Goal: Register for event/course

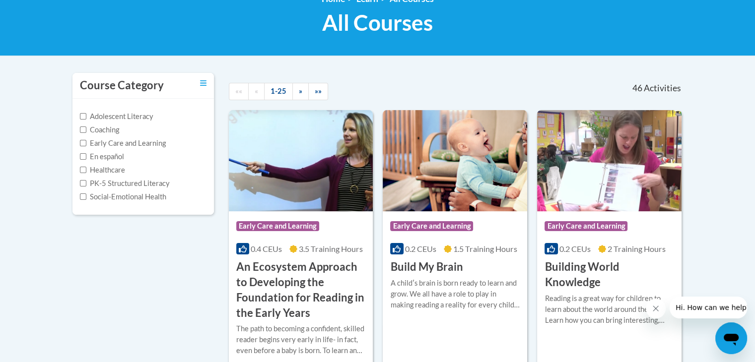
scroll to position [99, 0]
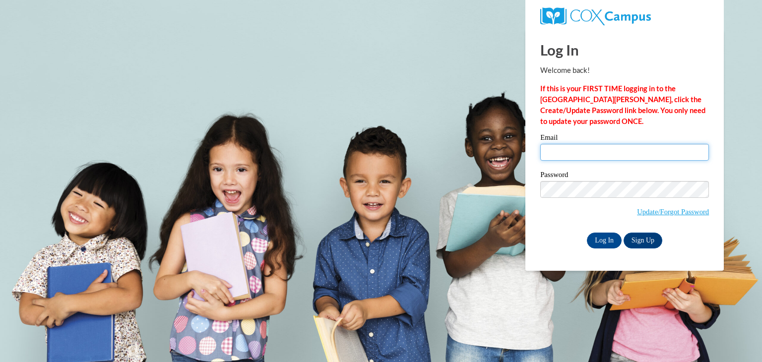
click at [608, 146] on input "Email" at bounding box center [624, 152] width 169 height 17
type input "kati.schneider@clarkesc.org"
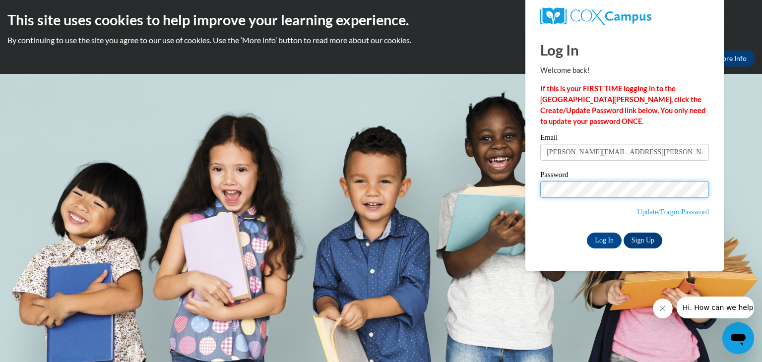
click at [587, 233] on input "Log In" at bounding box center [604, 241] width 35 height 16
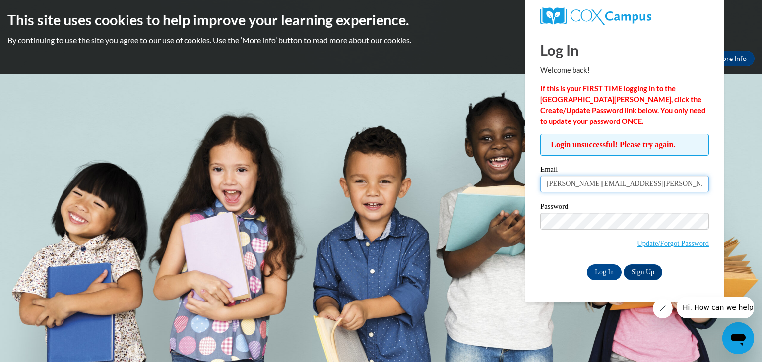
click at [578, 186] on input "[PERSON_NAME][EMAIL_ADDRESS][PERSON_NAME][DOMAIN_NAME]" at bounding box center [624, 184] width 169 height 17
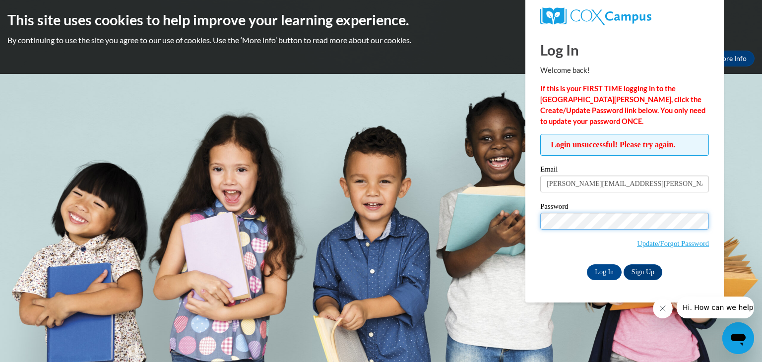
click at [587, 264] on input "Log In" at bounding box center [604, 272] width 35 height 16
click at [671, 240] on link "Update/Forgot Password" at bounding box center [673, 244] width 72 height 8
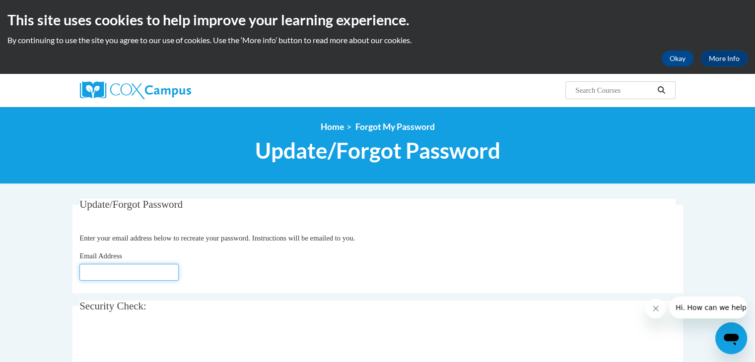
click at [169, 272] on input "Email Address" at bounding box center [128, 272] width 99 height 17
type input "[PERSON_NAME][EMAIL_ADDRESS][DOMAIN_NAME]"
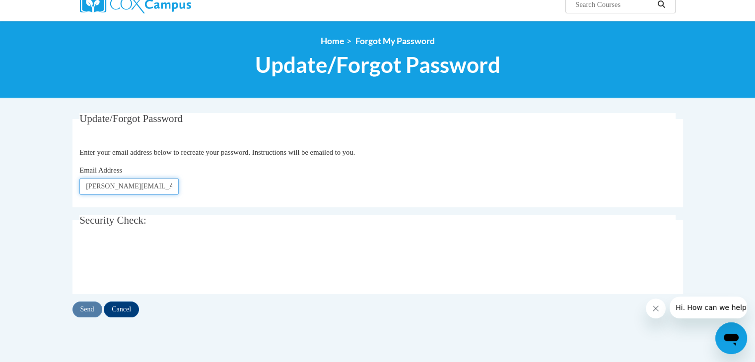
scroll to position [99, 0]
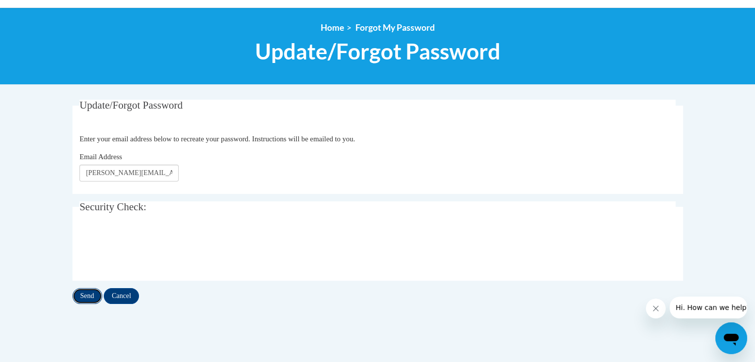
click at [91, 294] on input "Send" at bounding box center [87, 296] width 30 height 16
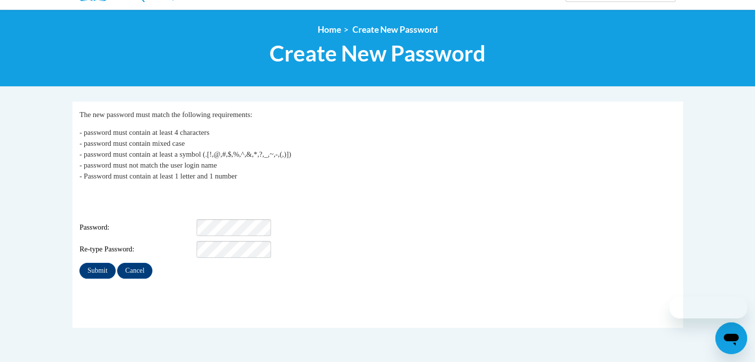
scroll to position [99, 0]
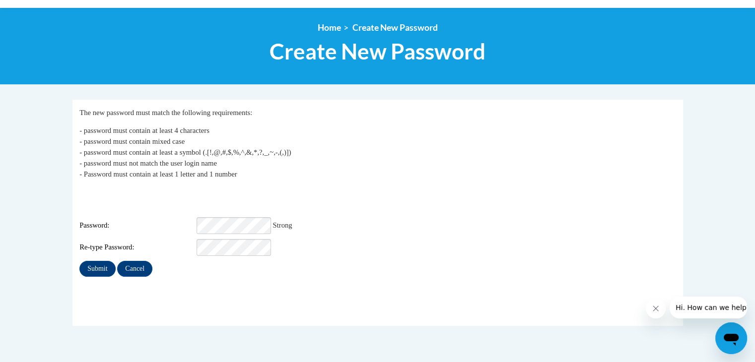
click at [339, 243] on div "My Password The new password must match the following requirements: - password …" at bounding box center [377, 192] width 596 height 170
click at [102, 261] on input "Submit" at bounding box center [97, 269] width 36 height 16
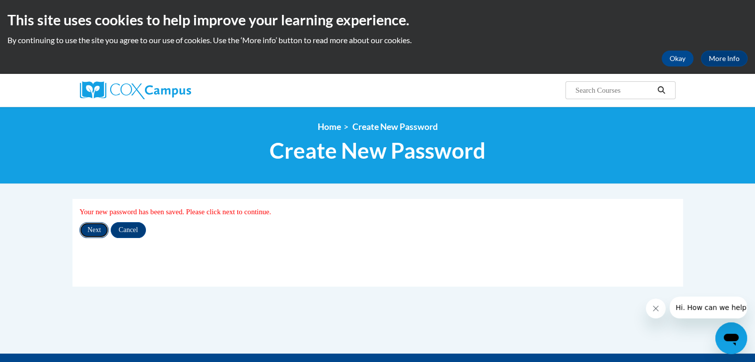
click at [91, 225] on input "Next" at bounding box center [93, 230] width 29 height 16
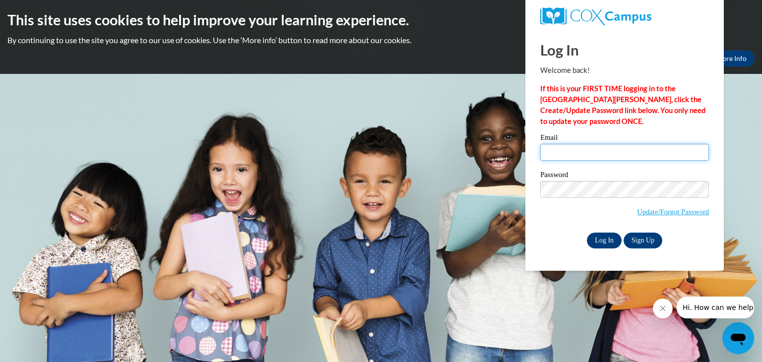
type input "[PERSON_NAME][EMAIL_ADDRESS][PERSON_NAME][DOMAIN_NAME]"
click at [607, 241] on input "Log In" at bounding box center [604, 241] width 35 height 16
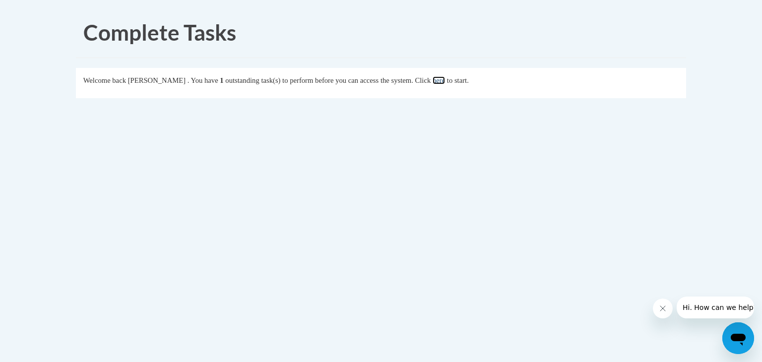
click at [445, 82] on link "here" at bounding box center [439, 80] width 12 height 8
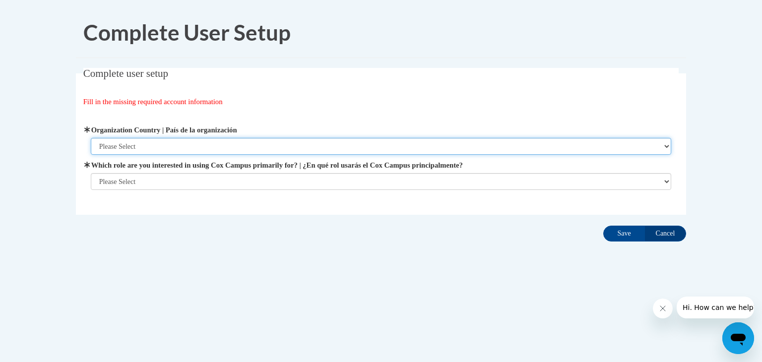
click at [198, 151] on select "Please Select United States | Estados Unidos Outside of the United States | Fue…" at bounding box center [381, 146] width 581 height 17
select select "ad49bcad-a171-4b2e-b99c-48b446064914"
click at [91, 138] on select "Please Select United States | Estados Unidos Outside of the United States | Fue…" at bounding box center [381, 146] width 581 height 17
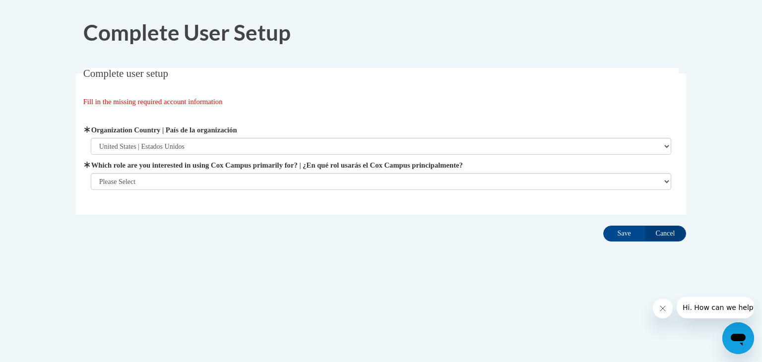
click at [199, 191] on div "Organization Address Line 1 | Dirección de la organización Línea 1 Organization…" at bounding box center [381, 157] width 596 height 90
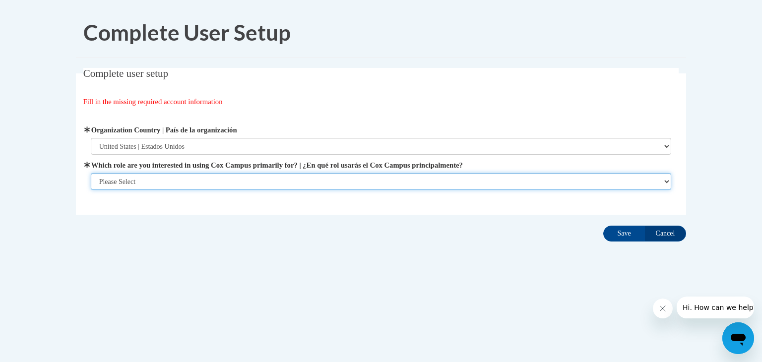
click at [204, 176] on select "Please Select College/University | Colegio/Universidad Community/Nonprofit Part…" at bounding box center [381, 181] width 581 height 17
click at [91, 190] on select "Please Select College/University | Colegio/Universidad Community/Nonprofit Part…" at bounding box center [381, 181] width 581 height 17
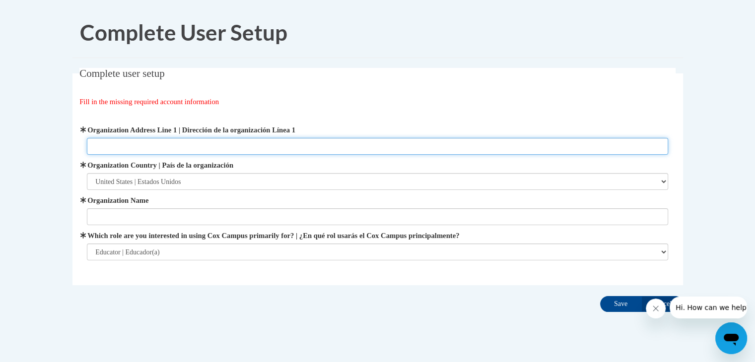
click at [185, 139] on input "Organization Address Line 1 | Dirección de la organización Línea 1" at bounding box center [377, 146] width 581 height 17
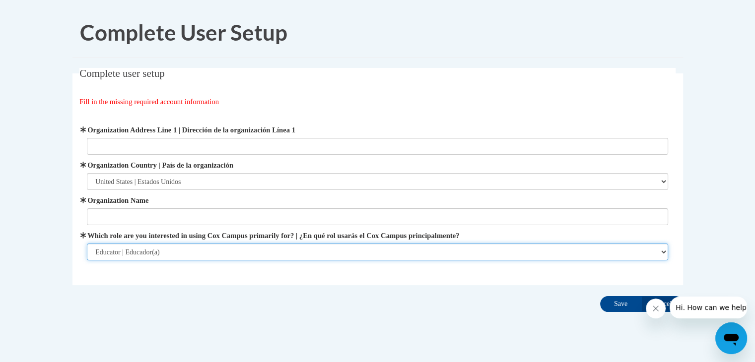
click at [165, 249] on select "Please Select College/University | Colegio/Universidad Community/Nonprofit Part…" at bounding box center [377, 252] width 581 height 17
click at [87, 244] on select "Please Select College/University | Colegio/Universidad Community/Nonprofit Part…" at bounding box center [377, 252] width 581 height 17
click at [176, 251] on select "Please Select College/University | Colegio/Universidad Community/Nonprofit Part…" at bounding box center [377, 252] width 581 height 17
click at [87, 244] on select "Please Select College/University | Colegio/Universidad Community/Nonprofit Part…" at bounding box center [377, 252] width 581 height 17
click at [176, 257] on select "Please Select College/University | Colegio/Universidad Community/Nonprofit Part…" at bounding box center [377, 252] width 581 height 17
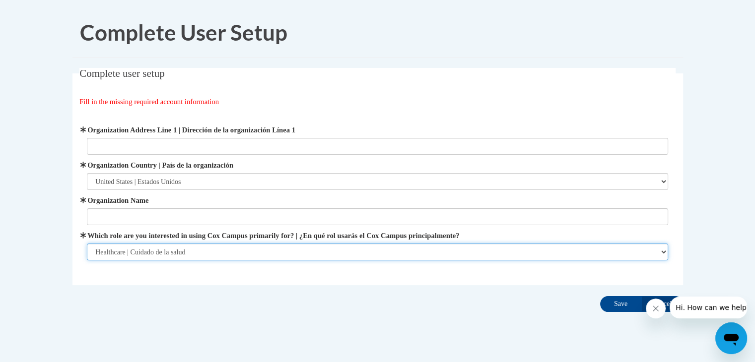
select select "fbf2d438-af2f-41f8-98f1-81c410e29de3"
click at [87, 244] on select "Please Select College/University | Colegio/Universidad Community/Nonprofit Part…" at bounding box center [377, 252] width 581 height 17
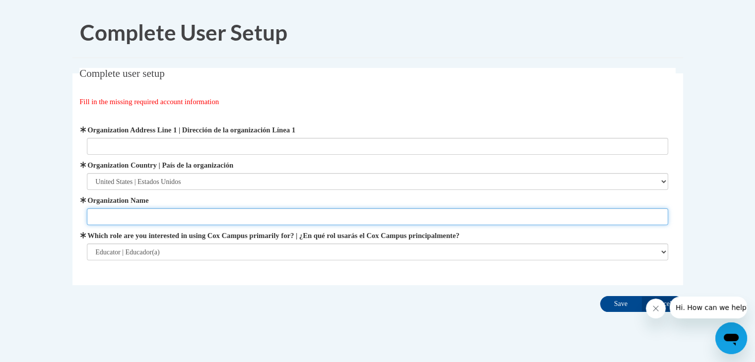
click at [159, 217] on input "Organization Name" at bounding box center [377, 216] width 581 height 17
type input "Clark County ESC"
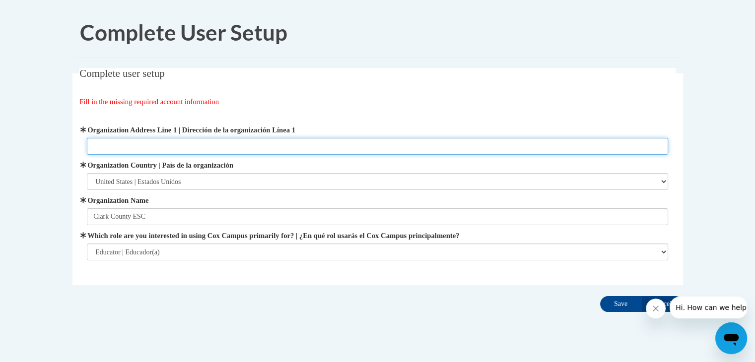
click at [173, 145] on input "Organization Address Line 1 | Dirección de la organización Línea 1" at bounding box center [377, 146] width 581 height 17
paste input "4170 Allium Ct, Springfield, OH 45505"
type input "4170 Allium Ct, Springfield, OH 45505"
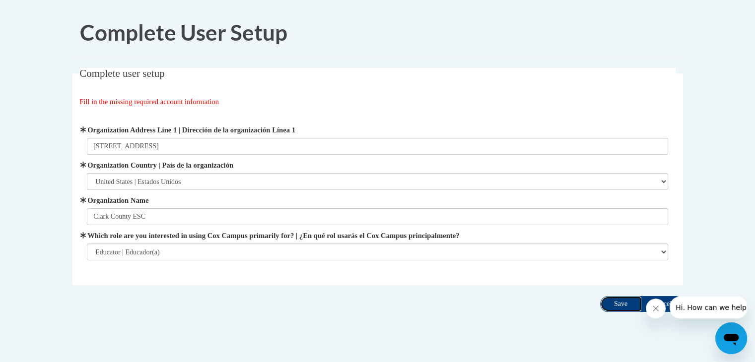
click at [609, 299] on input "Save" at bounding box center [621, 304] width 42 height 16
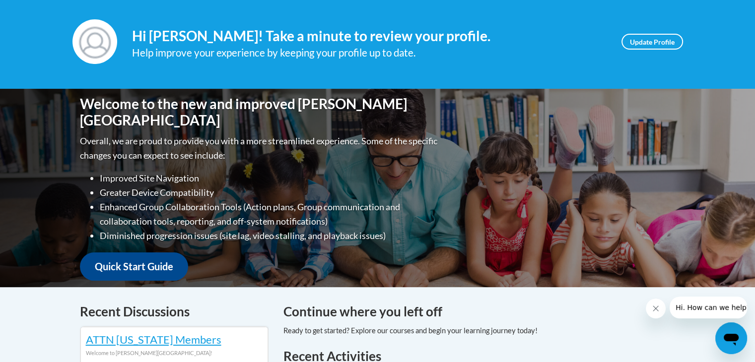
scroll to position [50, 0]
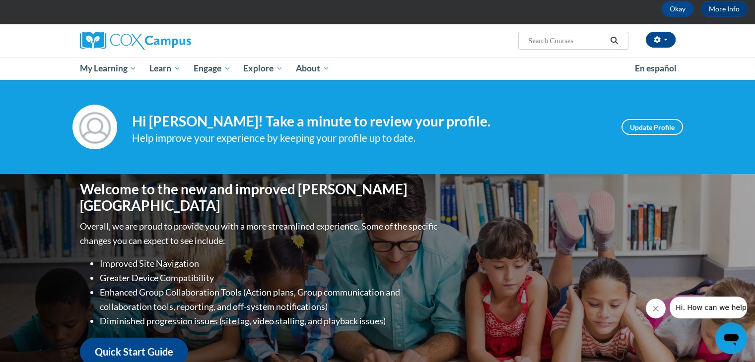
click at [584, 42] on input "Search..." at bounding box center [566, 41] width 79 height 12
paste input "AT137196 -- ST10131174"
type input "AT137196 -- ST10131174"
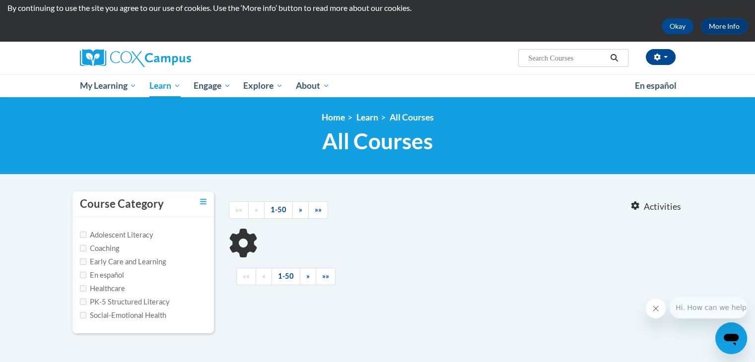
scroll to position [50, 0]
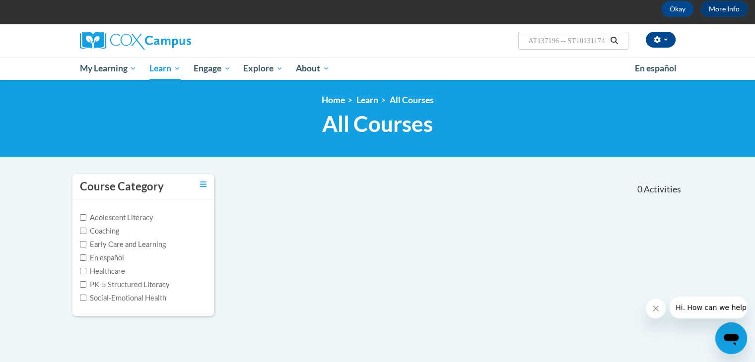
drag, startPoint x: 569, startPoint y: 43, endPoint x: 455, endPoint y: 45, distance: 113.6
click at [455, 45] on div "Kati Schneider (America/New_York UTC-04:00) My Profile Inbox My Transcripts Log…" at bounding box center [479, 36] width 407 height 25
type input "ST10131174"
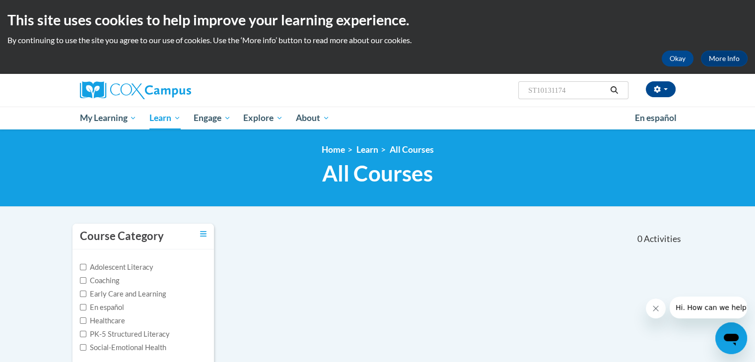
click at [576, 86] on input "ST10131174" at bounding box center [566, 90] width 79 height 12
paste input "AT137196 --"
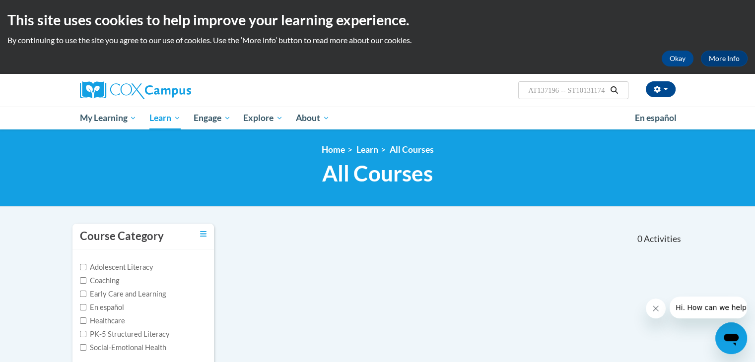
drag, startPoint x: 556, startPoint y: 90, endPoint x: 738, endPoint y: 94, distance: 182.1
click at [738, 94] on div "Kati Schneider (America/New_York UTC-04:00) My Profile Inbox My Transcripts Log…" at bounding box center [377, 102] width 755 height 56
type input "AT137196"
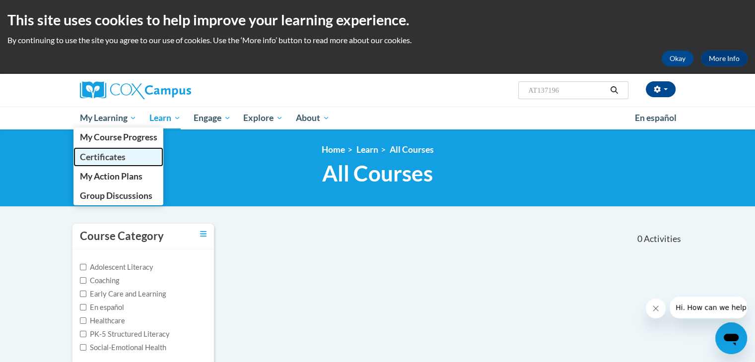
click at [99, 152] on span "Certificates" at bounding box center [102, 157] width 46 height 10
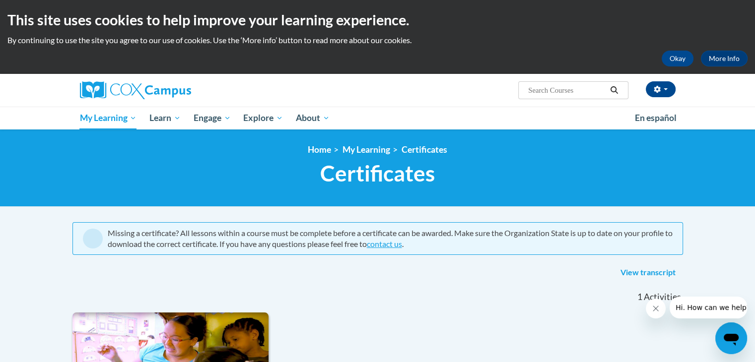
click at [542, 88] on input "Search..." at bounding box center [566, 90] width 79 height 12
type input "early literacy'"
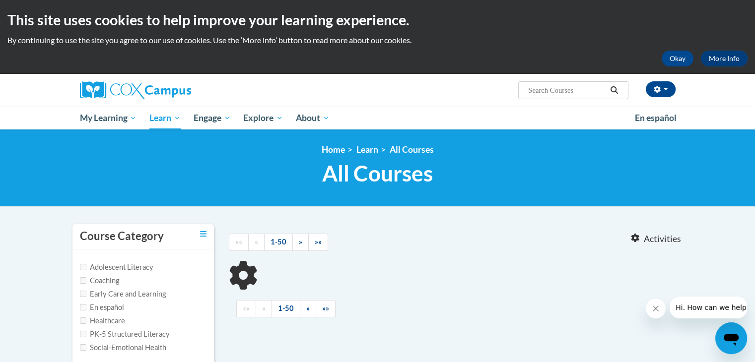
type input "early literacy'"
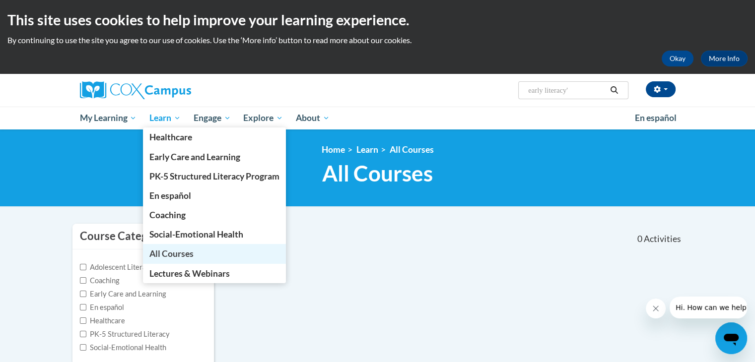
click at [191, 251] on span "All Courses" at bounding box center [171, 254] width 44 height 10
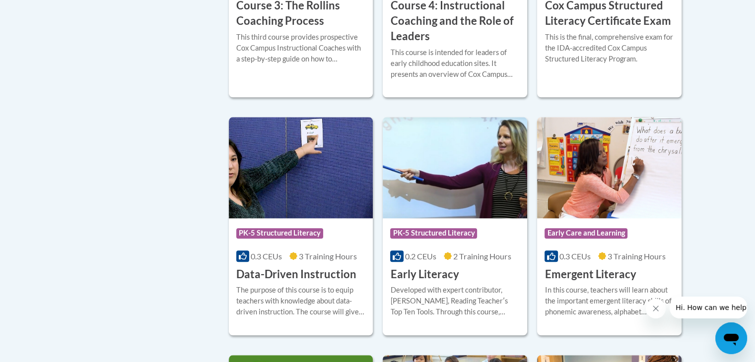
scroll to position [1092, 0]
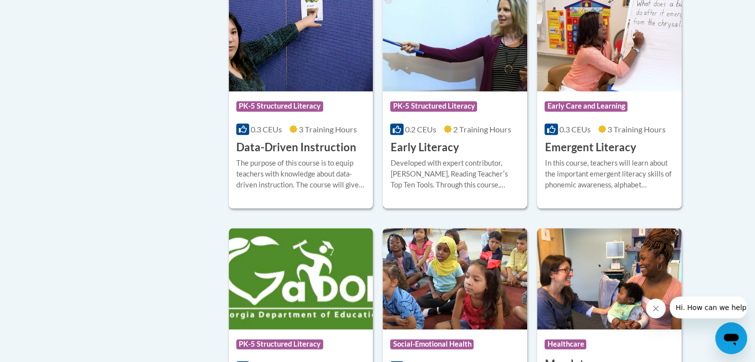
click at [441, 52] on img at bounding box center [455, 40] width 144 height 101
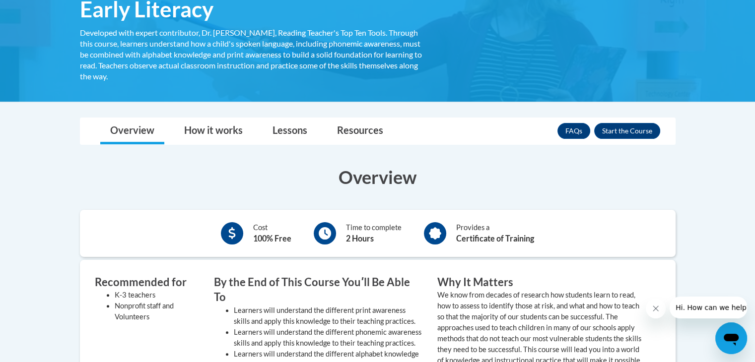
scroll to position [50, 0]
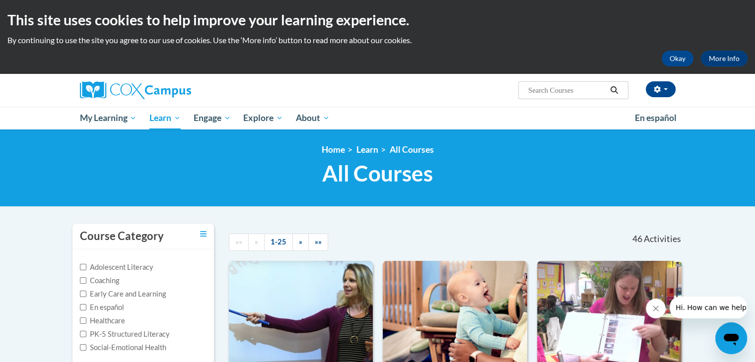
click at [574, 92] on input "Search..." at bounding box center [566, 90] width 79 height 12
type input "wallen"
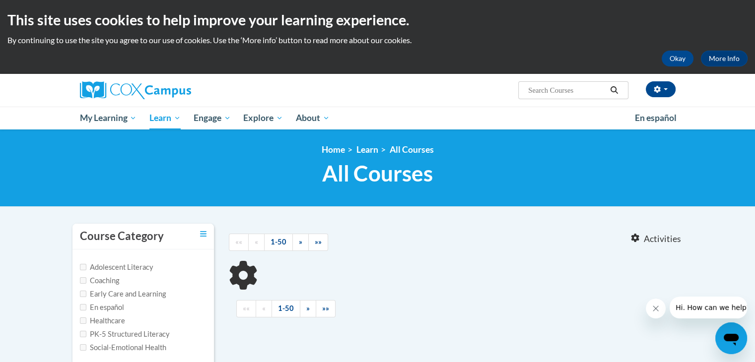
type input "wallen"
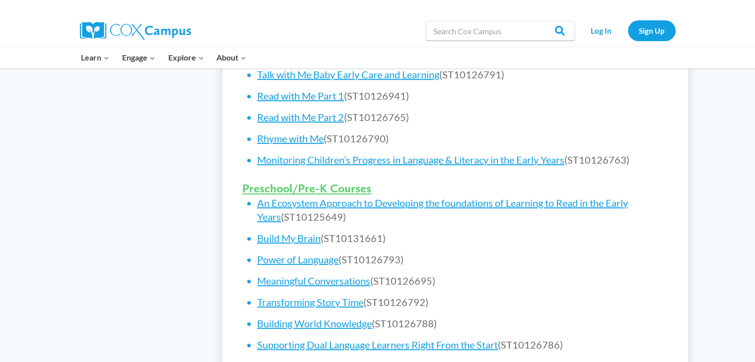
scroll to position [546, 0]
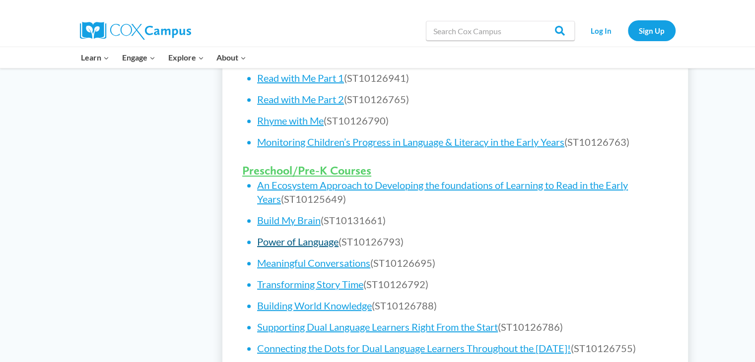
click at [302, 240] on link "Power of Language" at bounding box center [297, 242] width 81 height 12
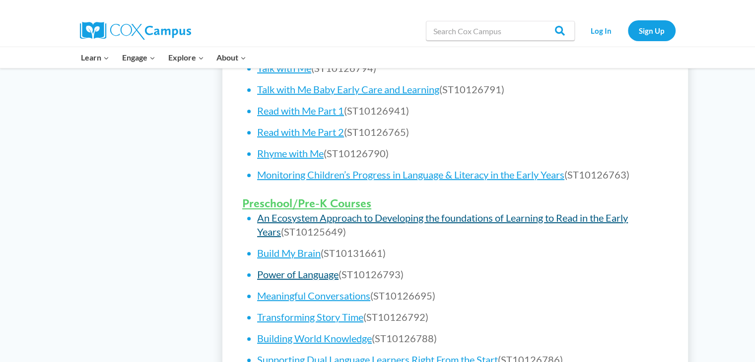
scroll to position [496, 0]
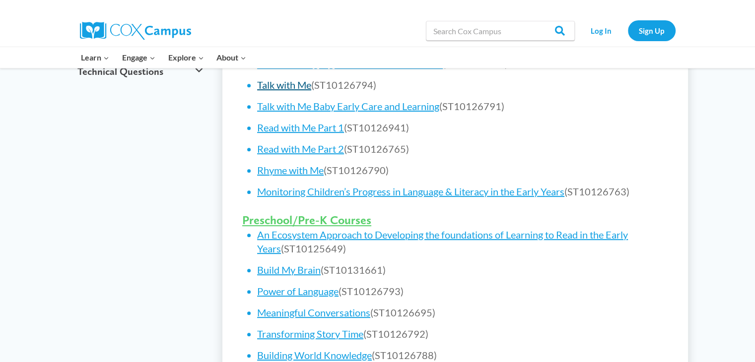
click at [302, 84] on link "Talk with Me" at bounding box center [284, 85] width 54 height 12
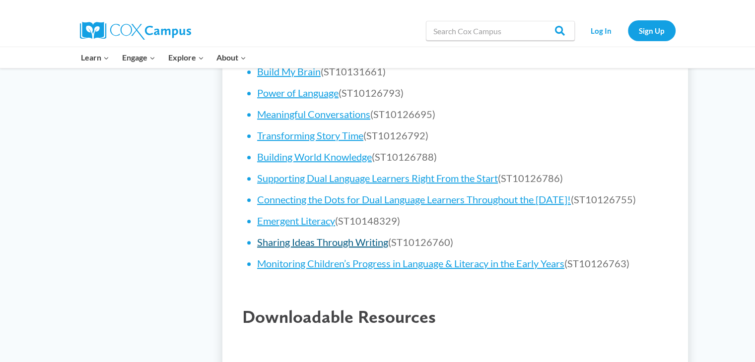
scroll to position [695, 0]
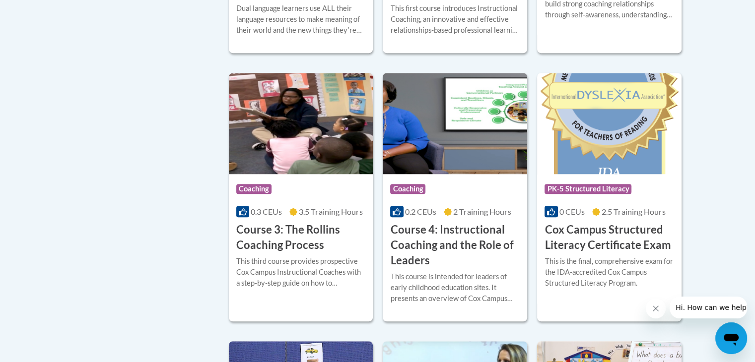
scroll to position [744, 0]
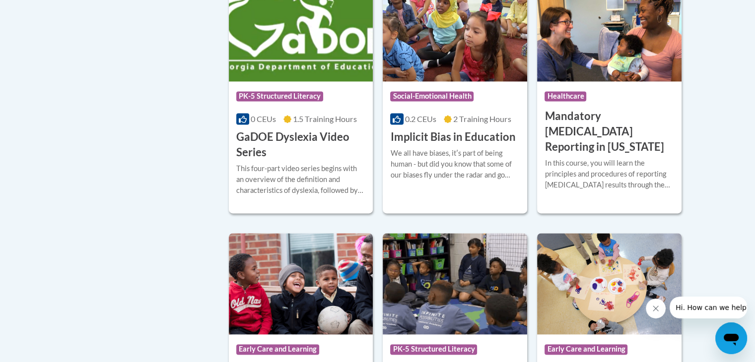
scroll to position [1042, 0]
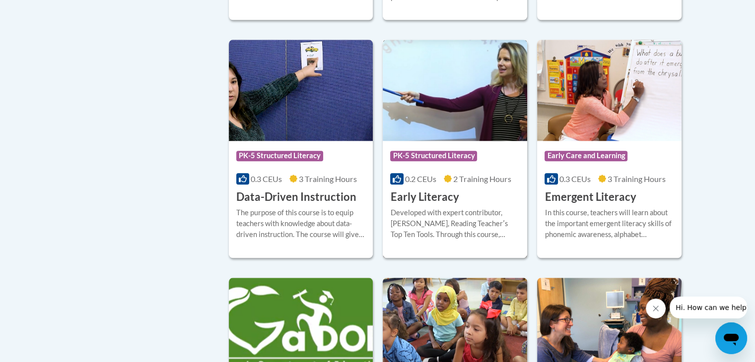
click at [442, 157] on div "Course Category: PK-5 Structured Literacy 0.2 CEUs 2 Training Hours COURSE Earl…" at bounding box center [455, 173] width 144 height 64
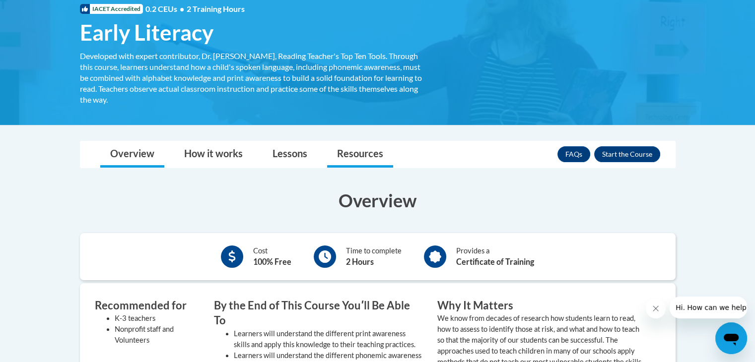
scroll to position [148, 0]
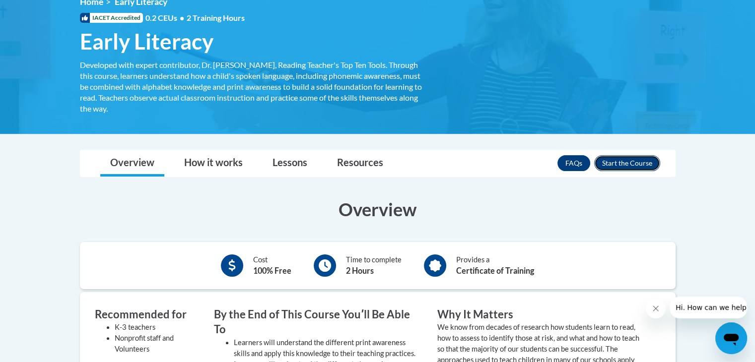
click at [623, 160] on button "Enroll" at bounding box center [627, 163] width 66 height 16
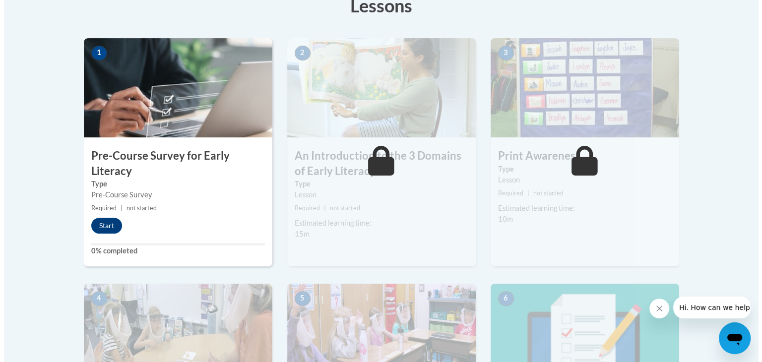
scroll to position [298, 0]
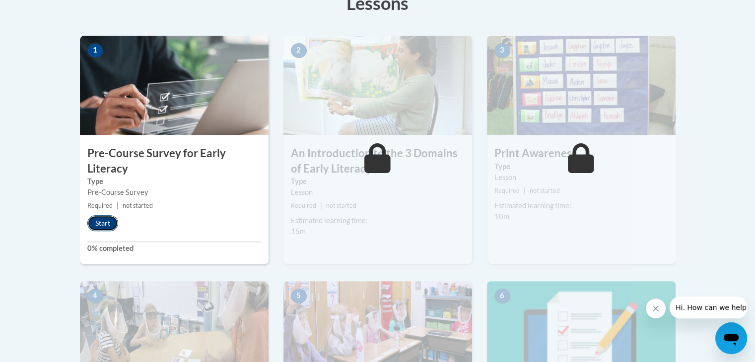
click at [105, 225] on button "Start" at bounding box center [102, 223] width 31 height 16
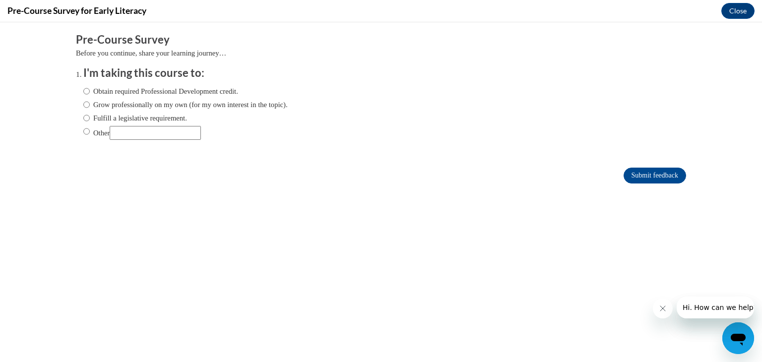
scroll to position [0, 0]
click at [83, 91] on label "Obtain required Professional Development credit." at bounding box center [160, 91] width 155 height 11
click at [83, 91] on input "Obtain required Professional Development credit." at bounding box center [86, 91] width 6 height 11
radio input "true"
click at [83, 104] on input "Grow professionally on my own (for my own interest in the topic)." at bounding box center [86, 104] width 6 height 11
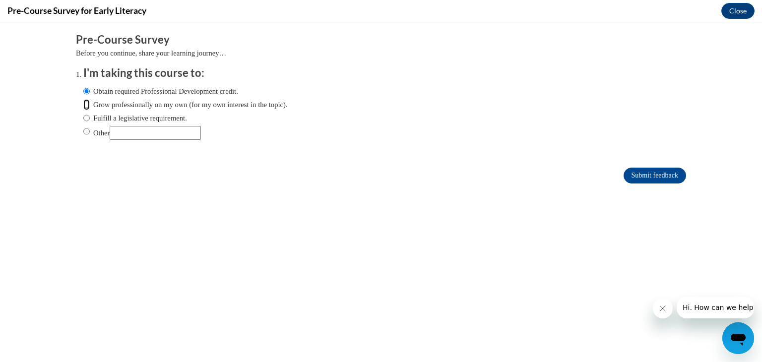
radio input "true"
click at [83, 94] on input "Obtain required Professional Development credit." at bounding box center [86, 91] width 6 height 11
radio input "true"
click at [628, 172] on input "Submit feedback" at bounding box center [655, 176] width 63 height 16
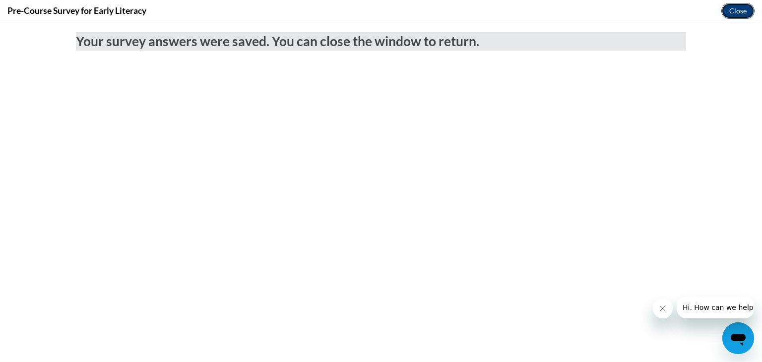
click at [738, 12] on button "Close" at bounding box center [737, 11] width 33 height 16
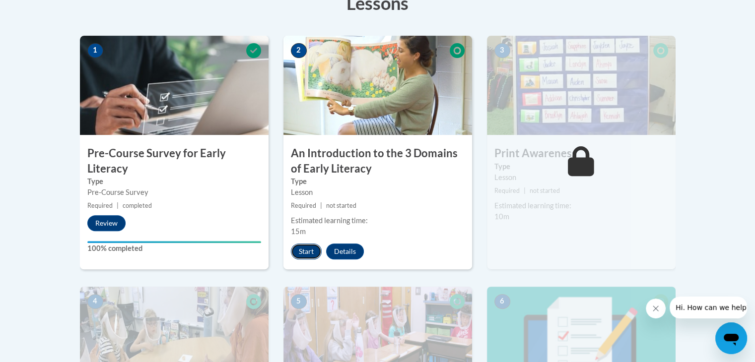
click at [312, 252] on button "Start" at bounding box center [306, 252] width 31 height 16
